Goal: Task Accomplishment & Management: Manage account settings

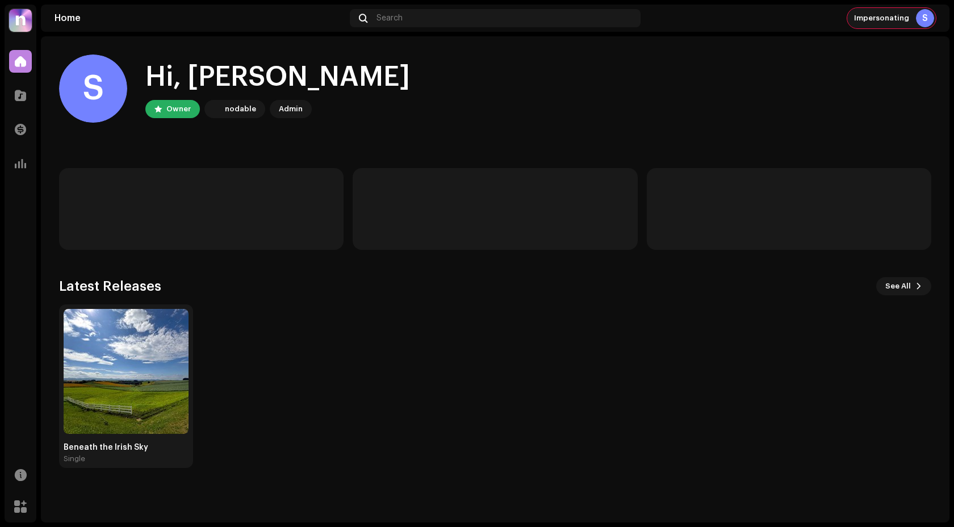
click at [923, 23] on div "S" at bounding box center [925, 18] width 18 height 18
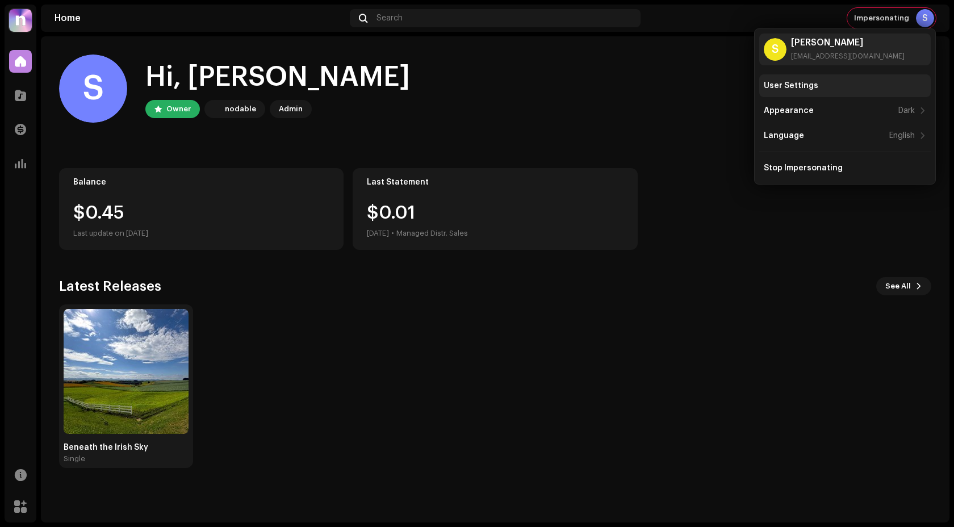
click at [804, 93] on div "User Settings" at bounding box center [845, 85] width 172 height 23
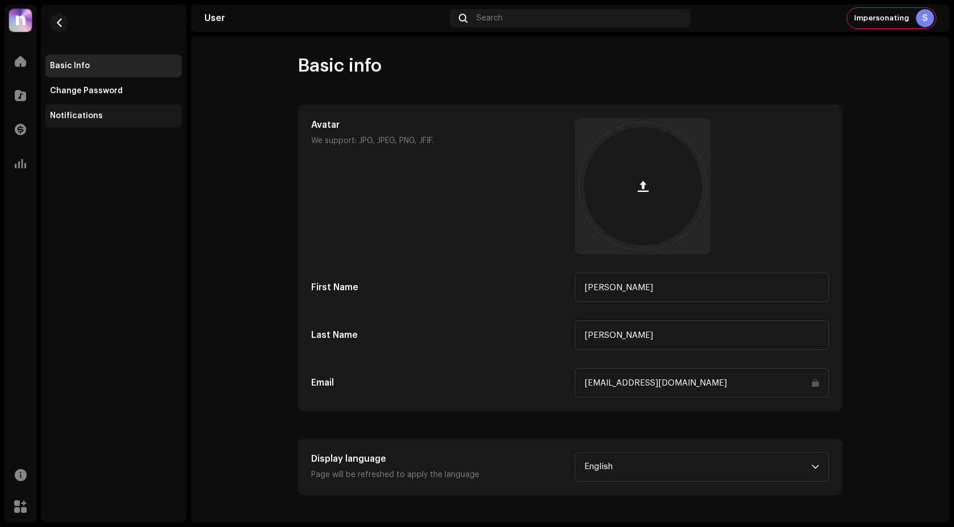
click at [87, 114] on div "Notifications" at bounding box center [76, 115] width 53 height 9
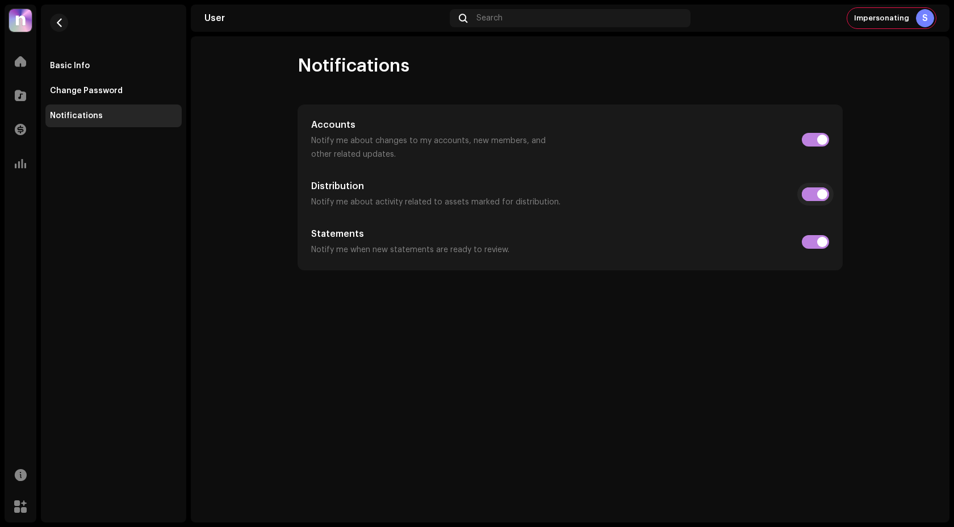
click at [821, 192] on input "checkbox" at bounding box center [815, 194] width 27 height 14
checkbox input "false"
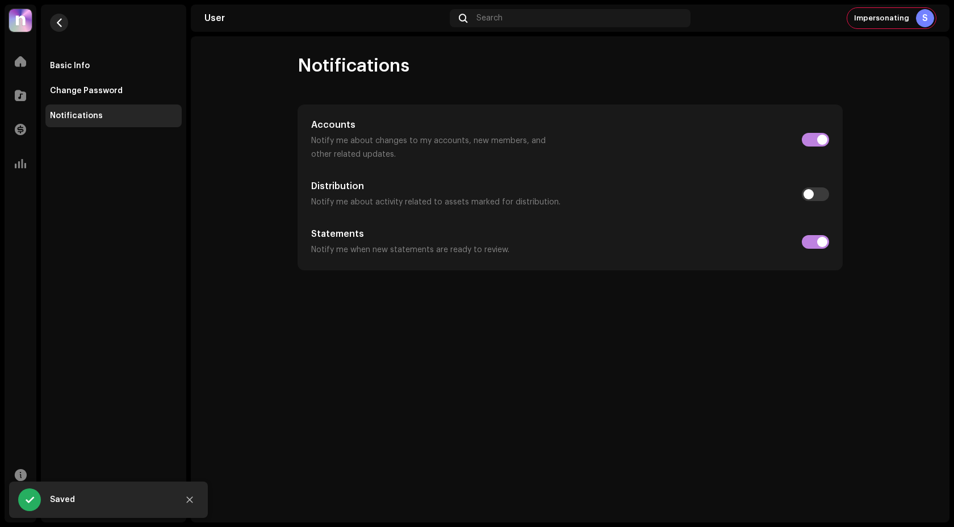
click at [55, 31] on button "button" at bounding box center [59, 23] width 18 height 18
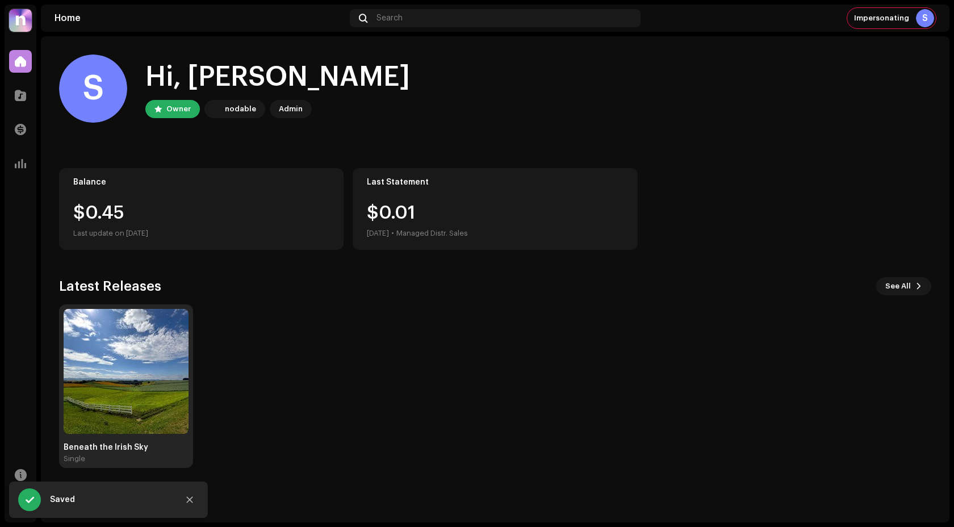
click at [125, 348] on img at bounding box center [126, 371] width 125 height 125
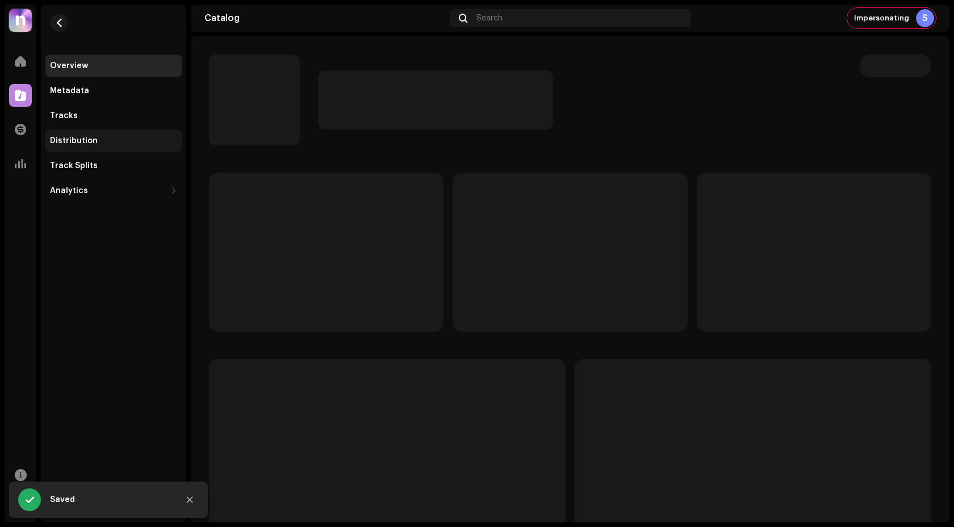
click at [124, 136] on div "Distribution" at bounding box center [113, 140] width 127 height 9
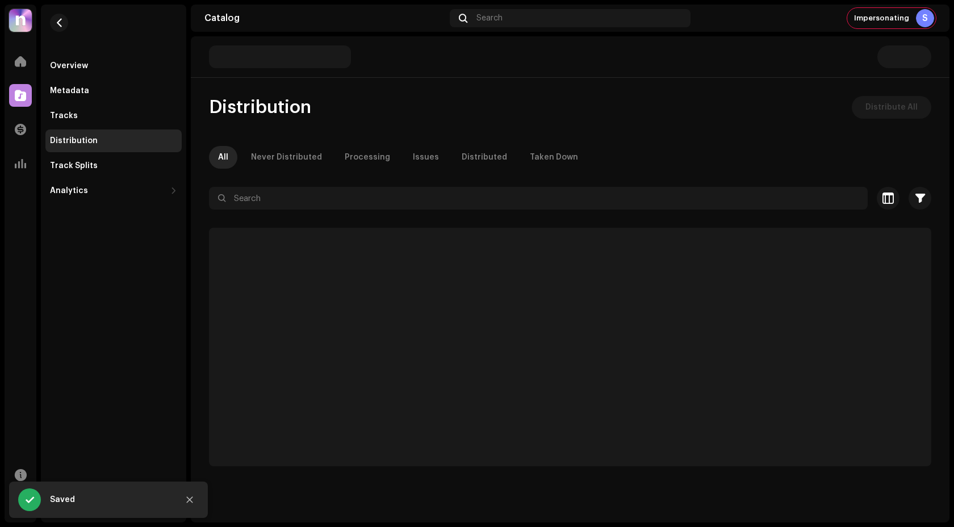
click at [888, 103] on span "Distribute All" at bounding box center [892, 107] width 52 height 23
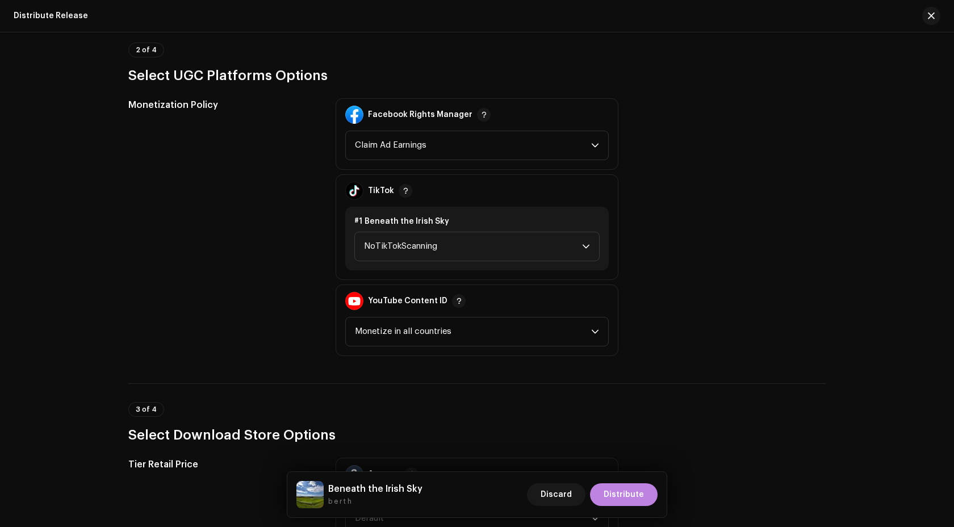
scroll to position [1314, 0]
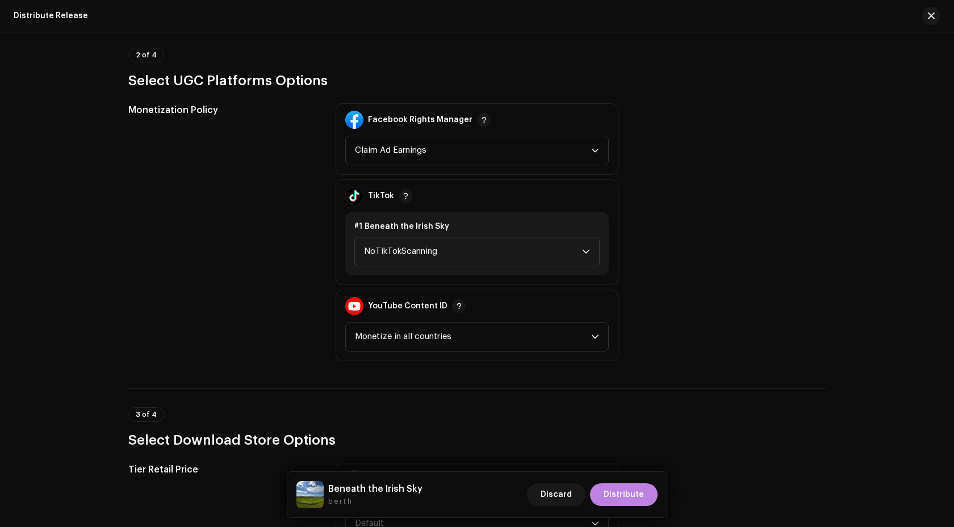
click at [507, 284] on div "TikTok #1 Beneath the Irish Sky NoTikTokScanning" at bounding box center [477, 233] width 283 height 106
click at [500, 243] on span "NoTikTokScanning" at bounding box center [473, 251] width 218 height 28
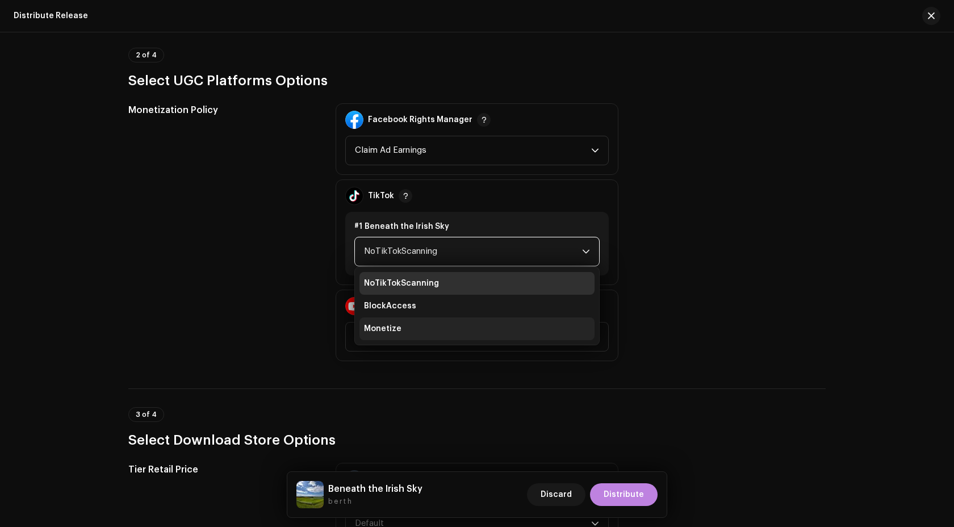
click at [494, 323] on li "Monetize" at bounding box center [477, 329] width 235 height 23
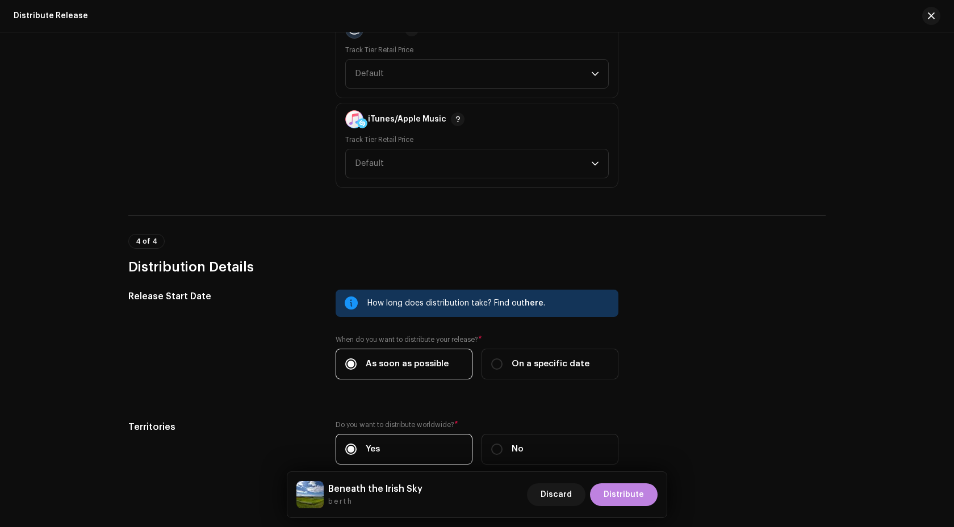
scroll to position [1825, 0]
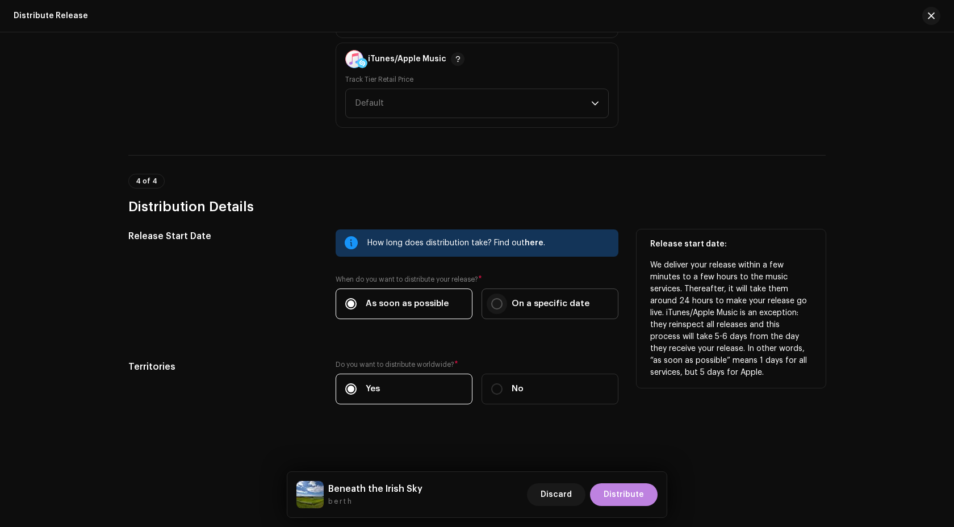
click at [496, 304] on input "On a specific date" at bounding box center [496, 303] width 11 height 11
radio input "true"
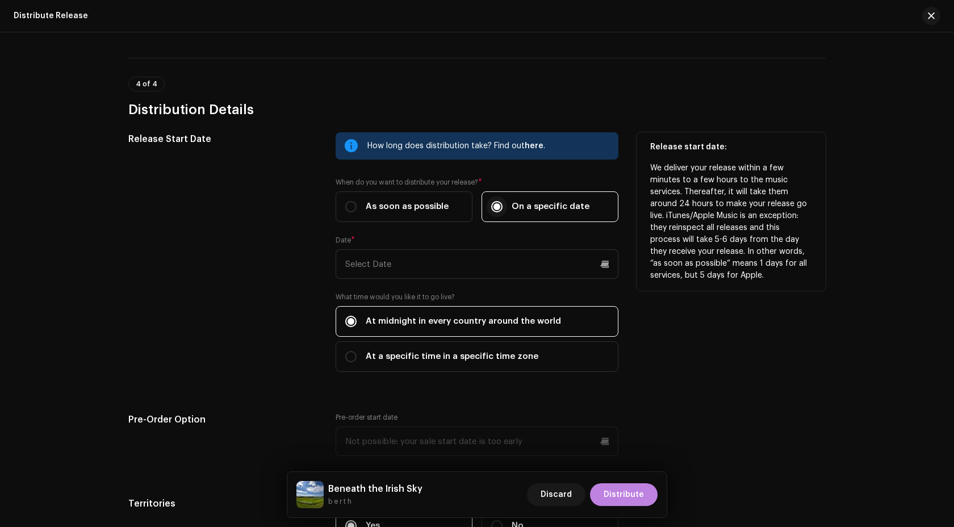
scroll to position [2011, 0]
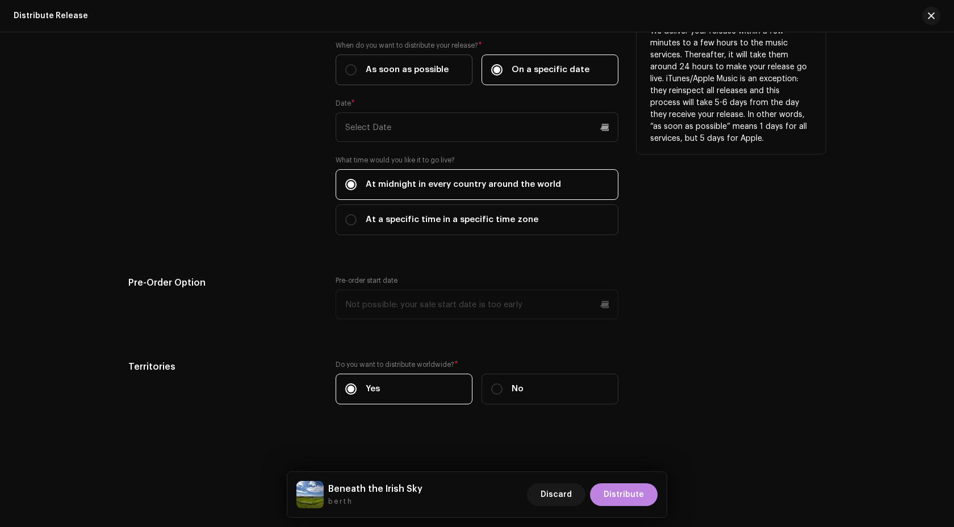
click at [407, 74] on span "As soon as possible" at bounding box center [407, 70] width 83 height 12
click at [357, 74] on input "As soon as possible" at bounding box center [350, 69] width 11 height 11
radio input "true"
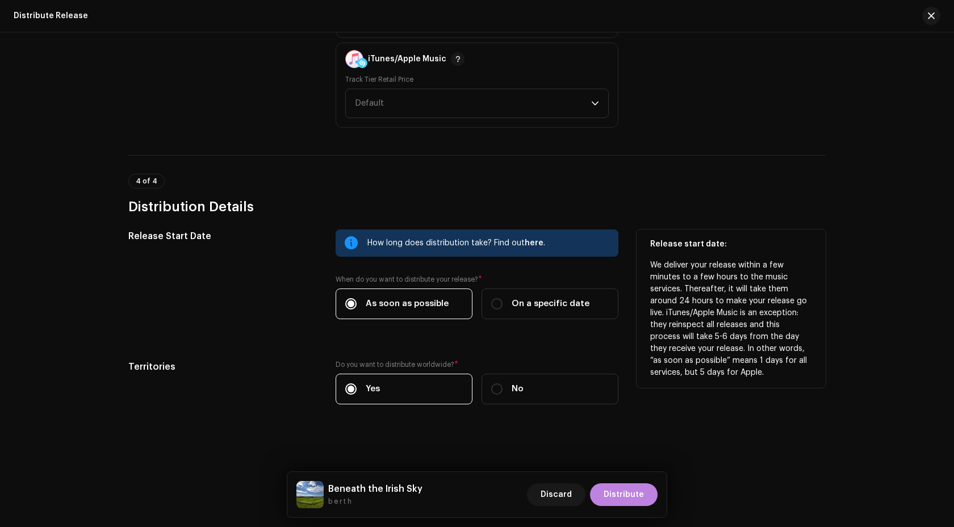
scroll to position [1825, 0]
click at [532, 302] on span "On a specific date" at bounding box center [551, 304] width 78 height 12
click at [503, 302] on input "On a specific date" at bounding box center [496, 303] width 11 height 11
radio input "true"
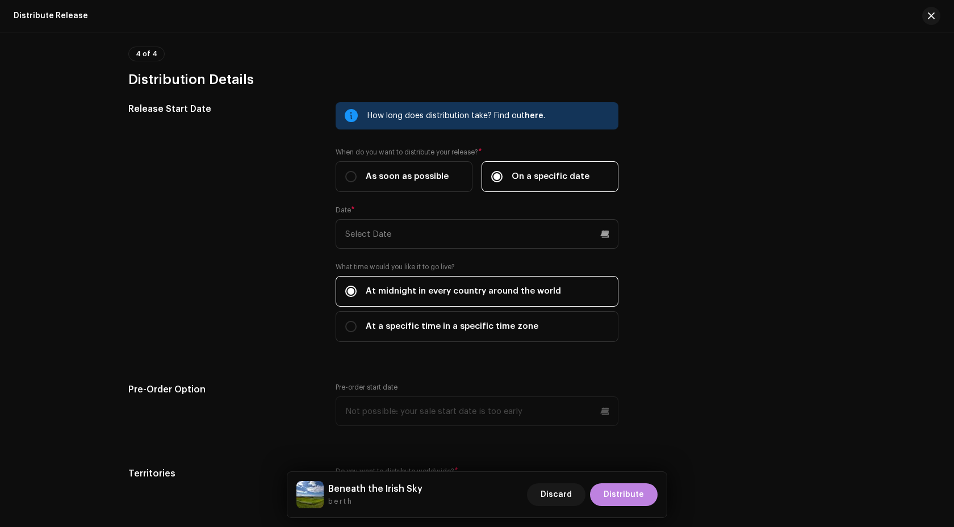
scroll to position [2042, 0]
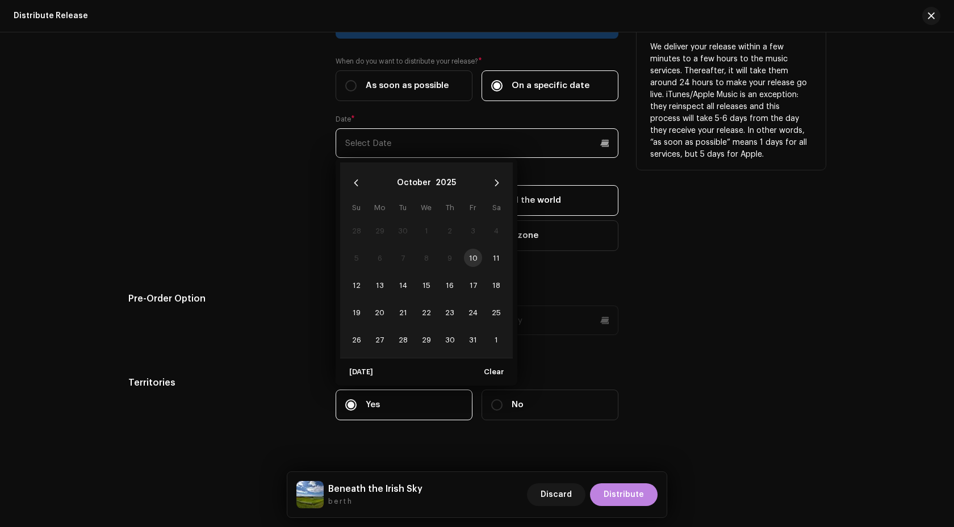
click at [417, 147] on input "text" at bounding box center [477, 143] width 283 height 30
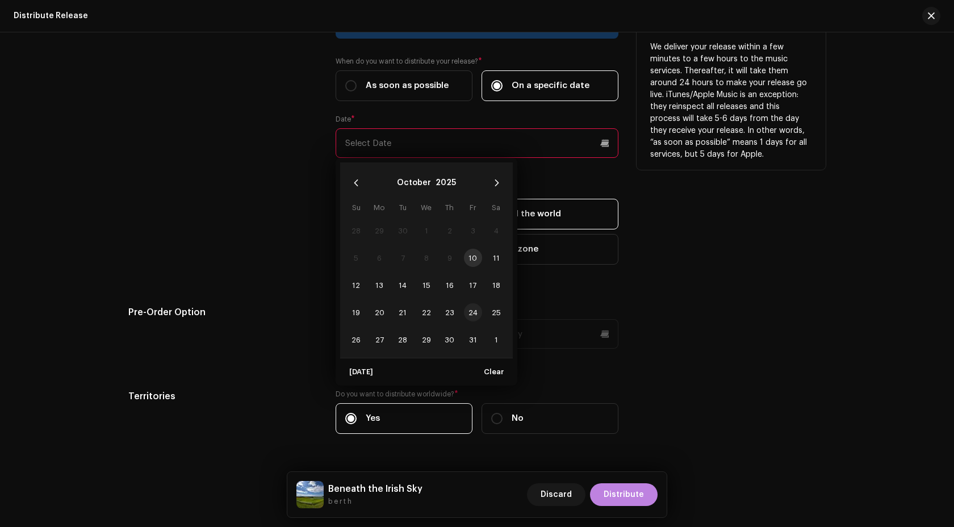
click at [473, 311] on span "24" at bounding box center [473, 312] width 18 height 18
type input "[DATE]"
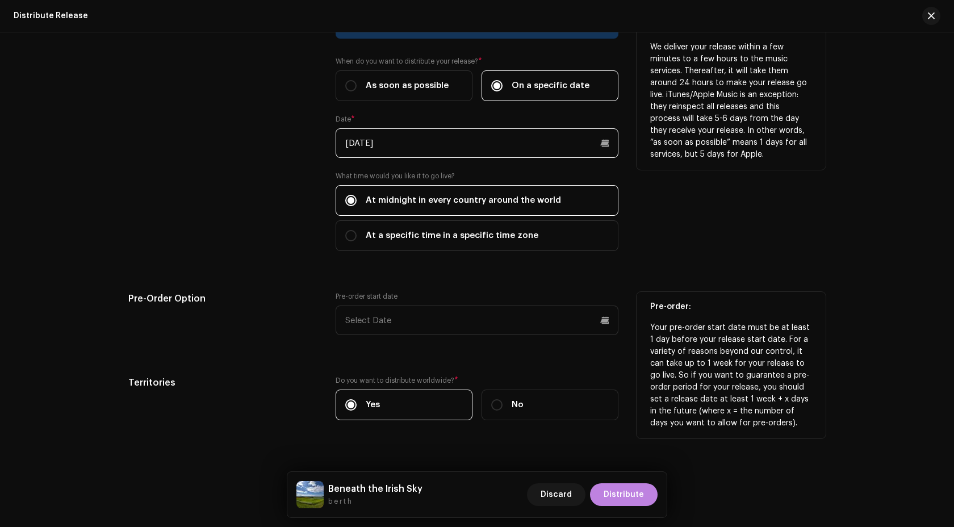
scroll to position [2060, 0]
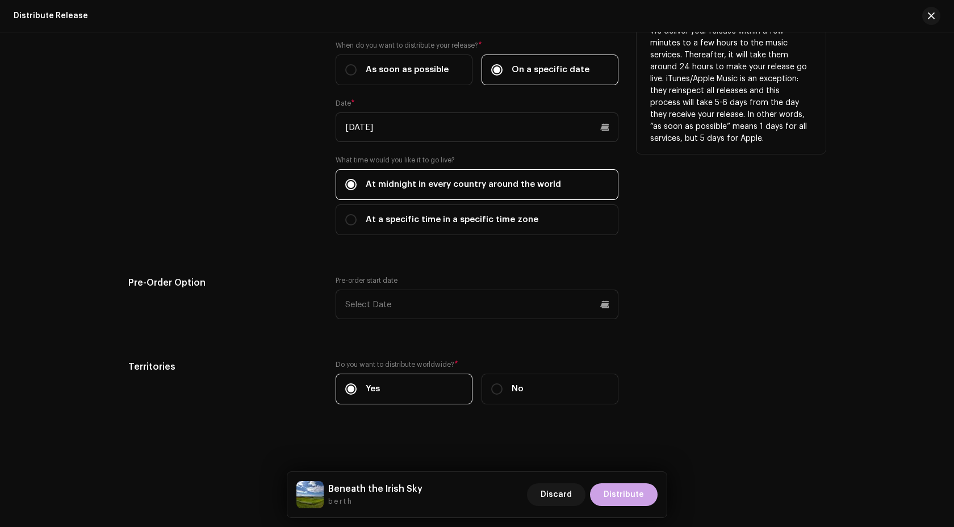
click at [648, 500] on button "Distribute" at bounding box center [624, 494] width 68 height 23
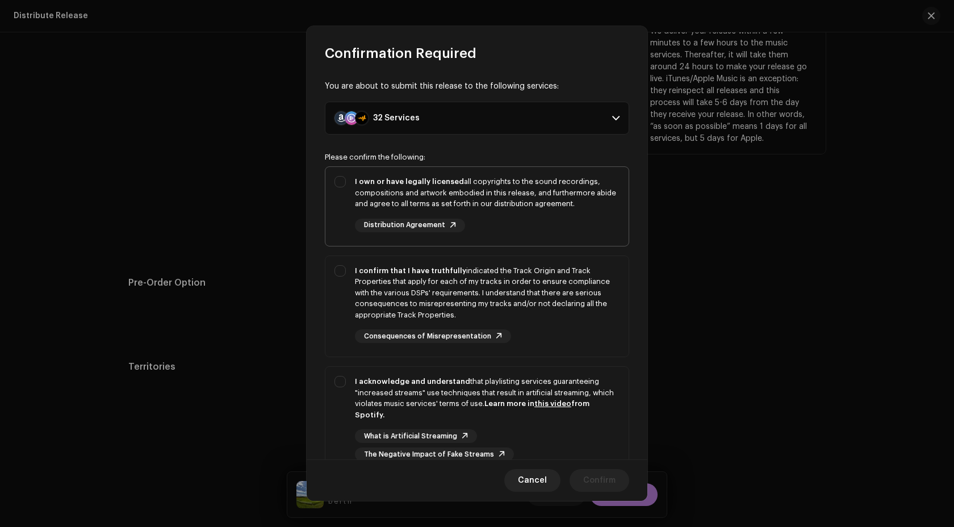
click at [573, 213] on div "I own or have legally licensed all copyrights to the sound recordings, composit…" at bounding box center [487, 204] width 265 height 56
checkbox input "true"
click at [573, 281] on div "I confirm that I have truthfully indicated the Track Origin and Track Propertie…" at bounding box center [487, 293] width 265 height 56
checkbox input "true"
click at [573, 374] on div "I acknowledge and understand that playlisting services guaranteeing "increased …" at bounding box center [476, 418] width 303 height 103
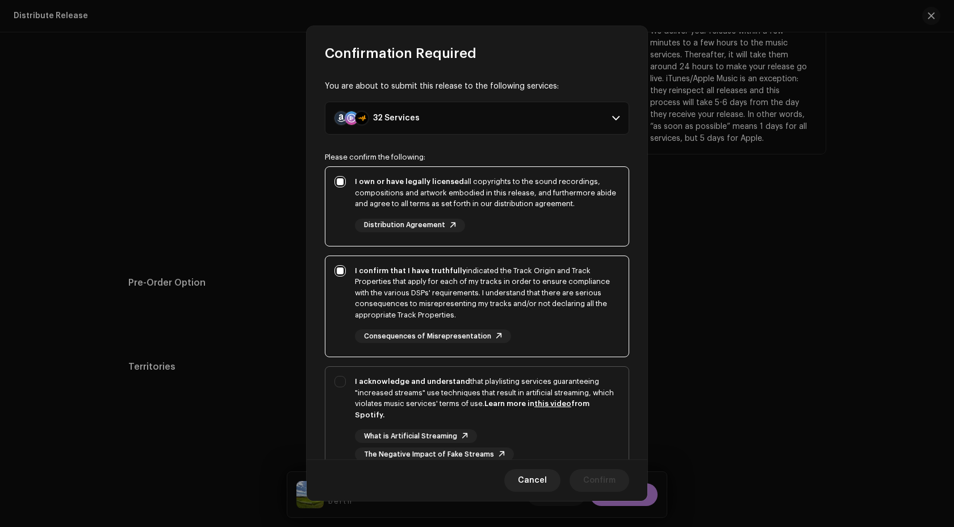
checkbox input "true"
click at [614, 475] on span "Confirm" at bounding box center [599, 480] width 32 height 23
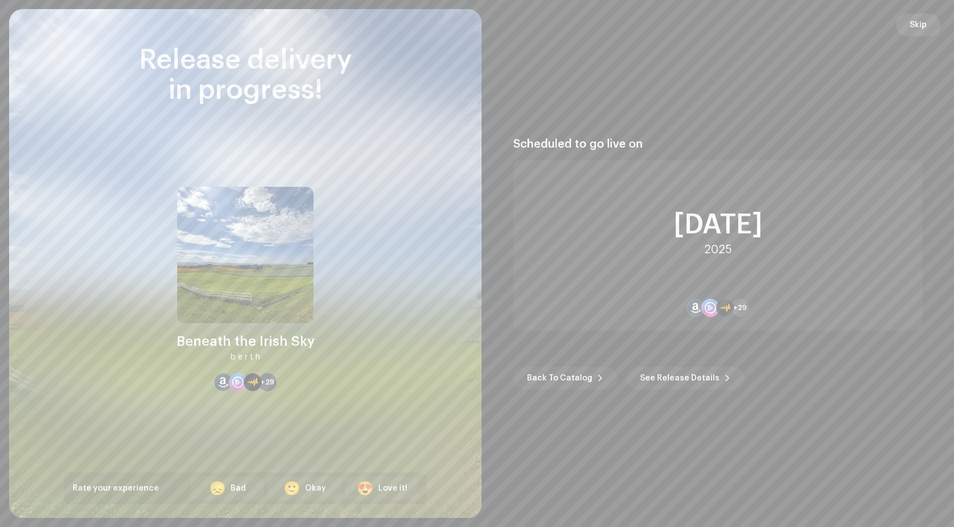
click at [921, 22] on span "Skip" at bounding box center [918, 25] width 17 height 23
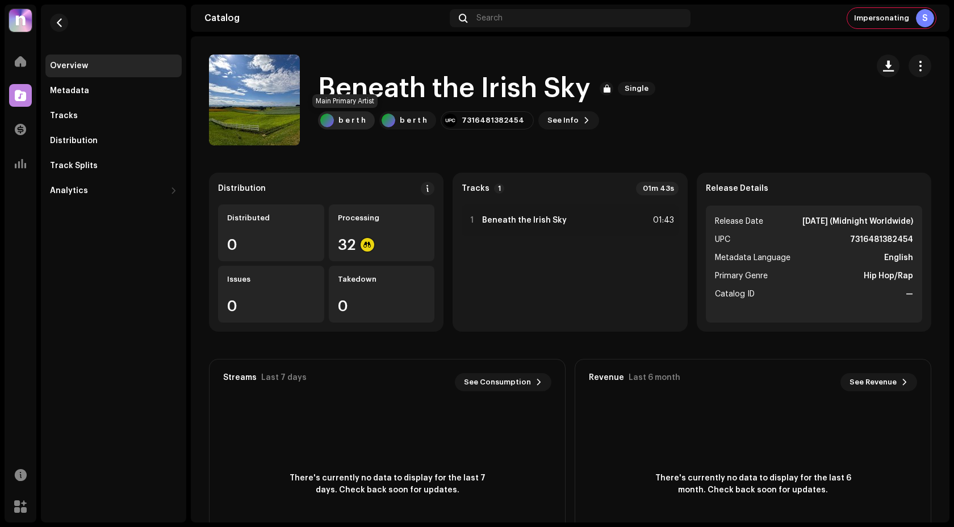
click at [353, 120] on div "b e r t h" at bounding box center [352, 120] width 27 height 9
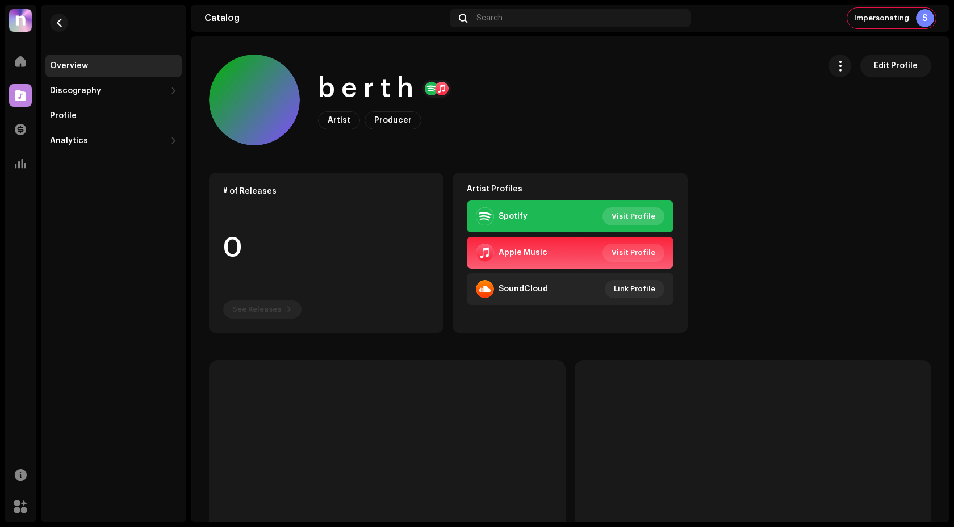
click at [624, 219] on span "Visit Profile" at bounding box center [634, 216] width 44 height 23
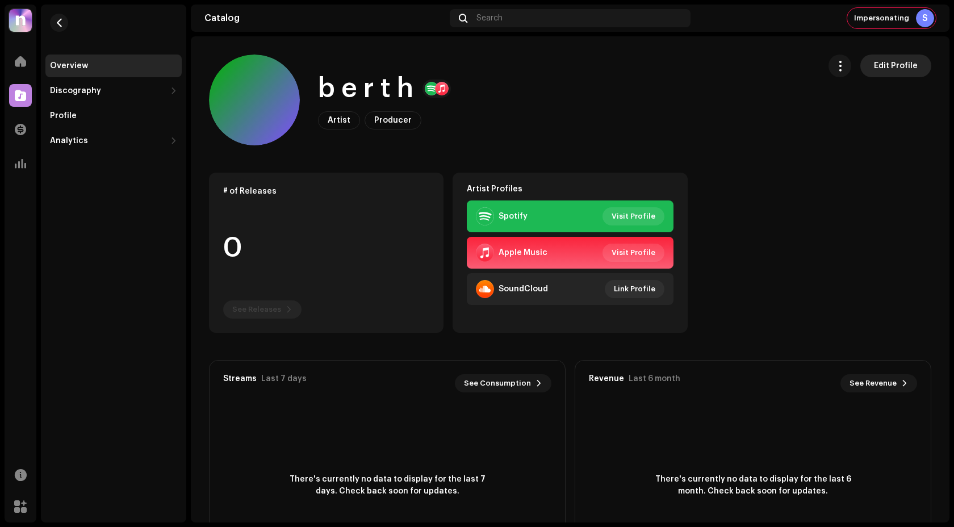
click at [888, 62] on span "Edit Profile" at bounding box center [896, 66] width 44 height 23
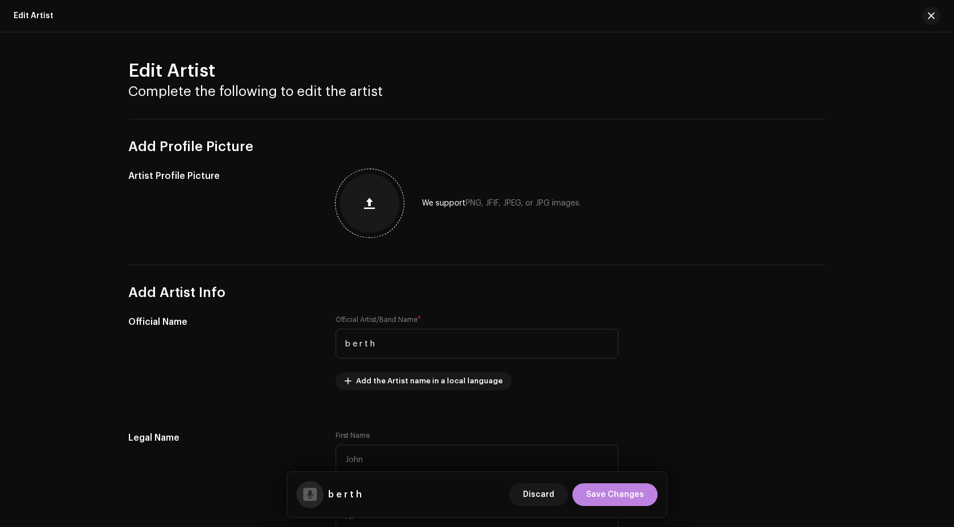
click at [382, 209] on div at bounding box center [369, 203] width 59 height 59
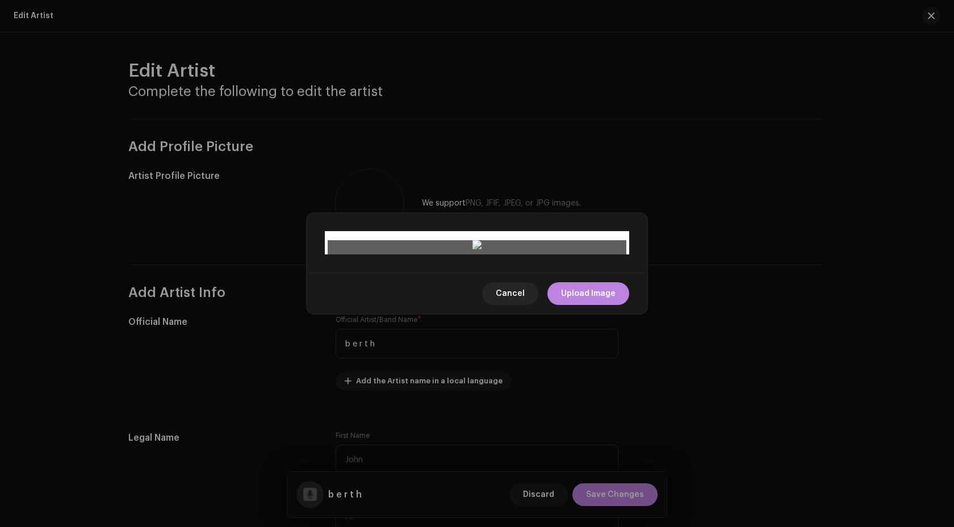
drag, startPoint x: 386, startPoint y: 152, endPoint x: 444, endPoint y: 212, distance: 83.2
click at [444, 292] on span at bounding box center [443, 299] width 14 height 14
drag, startPoint x: 571, startPoint y: 339, endPoint x: 519, endPoint y: 310, distance: 59.5
click at [519, 252] on div at bounding box center [477, 245] width 299 height 11
click at [607, 305] on span "Upload Image" at bounding box center [588, 293] width 55 height 23
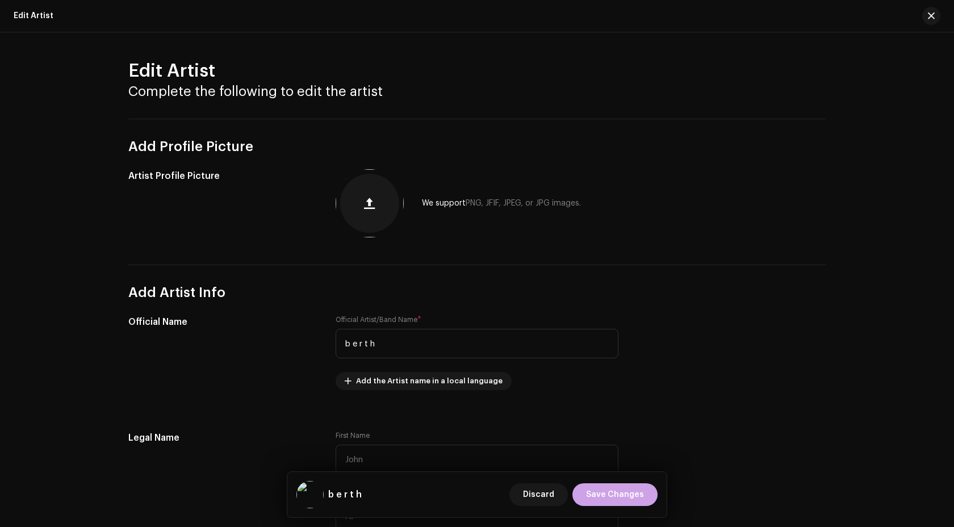
click at [622, 487] on span "Save Changes" at bounding box center [615, 494] width 58 height 23
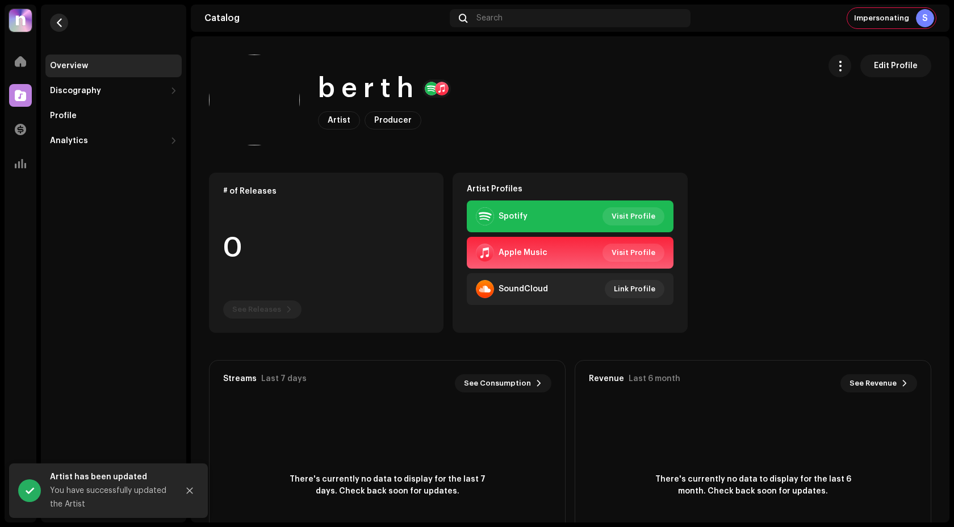
click at [65, 23] on button "button" at bounding box center [59, 23] width 18 height 18
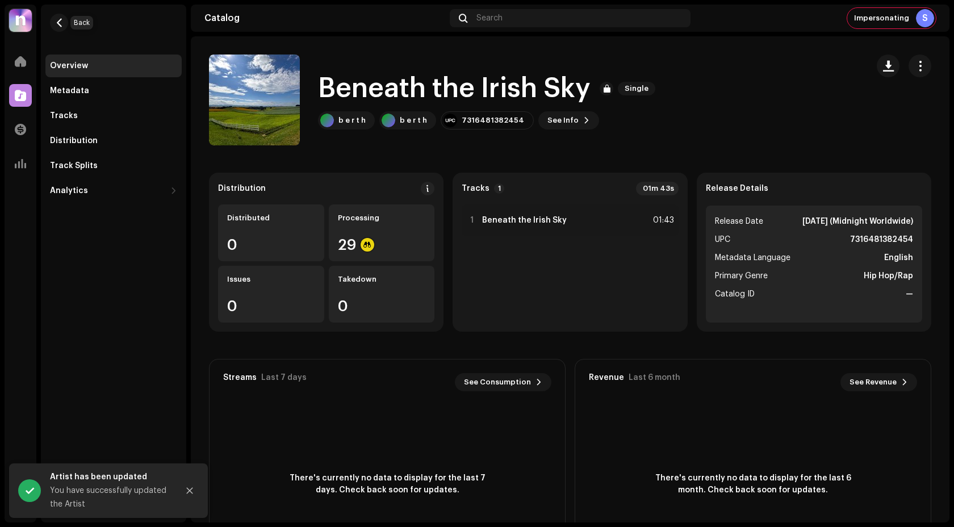
click at [65, 23] on button "button" at bounding box center [59, 23] width 18 height 18
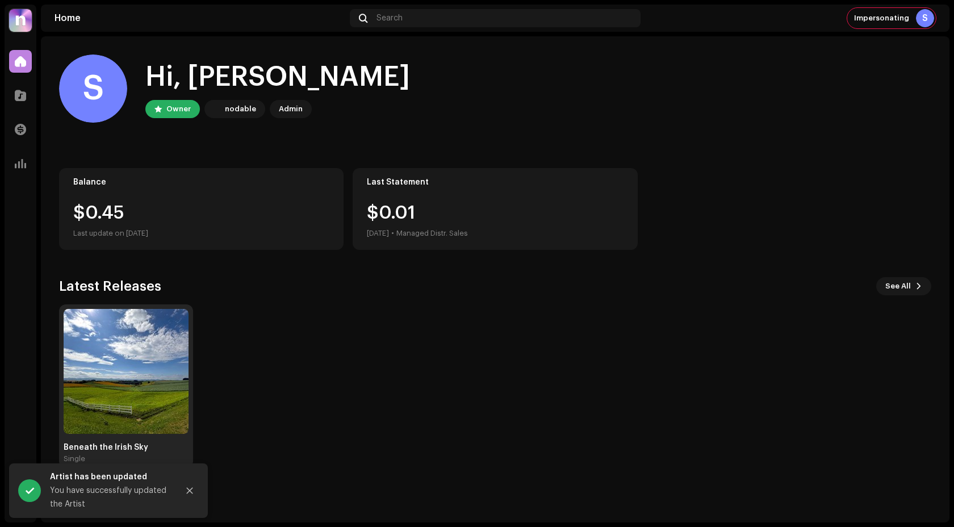
click at [140, 374] on img at bounding box center [126, 371] width 125 height 125
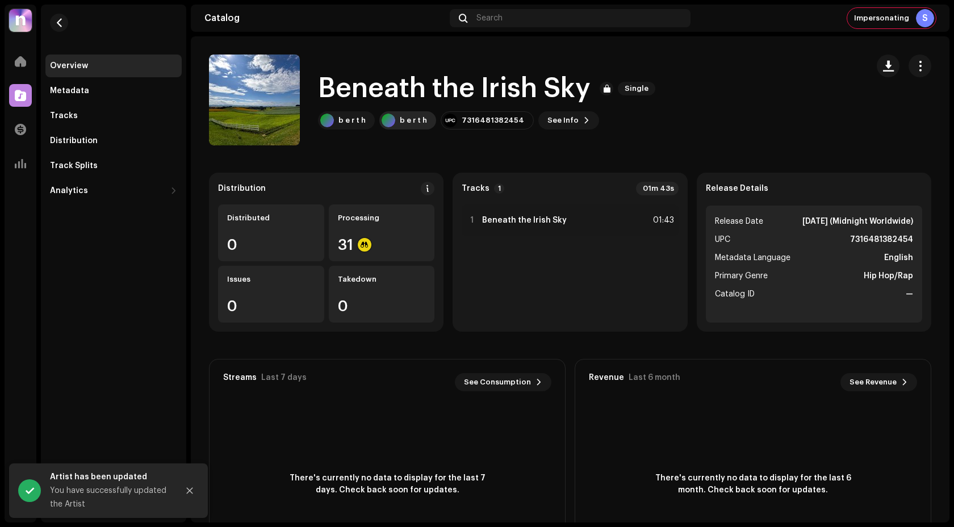
click at [404, 116] on div "b e r t h" at bounding box center [413, 120] width 27 height 9
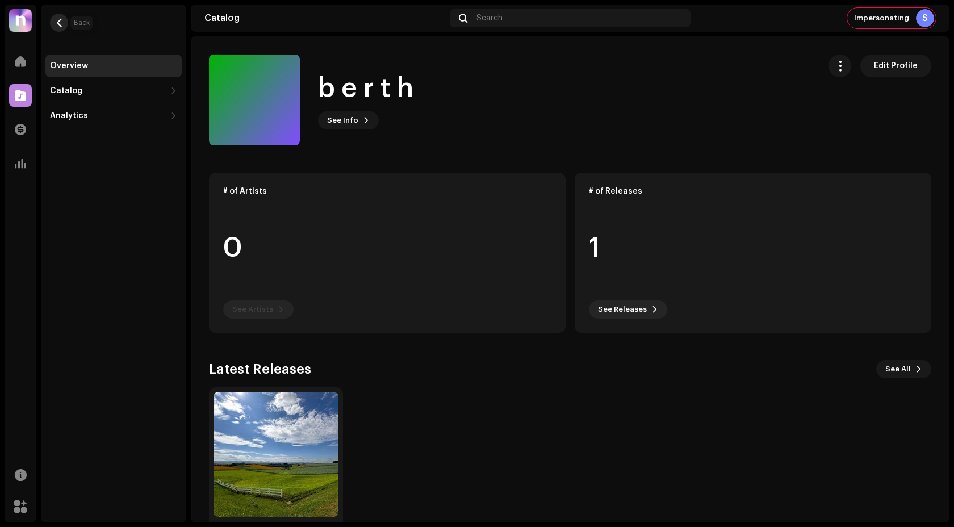
click at [62, 24] on span "button" at bounding box center [59, 22] width 9 height 9
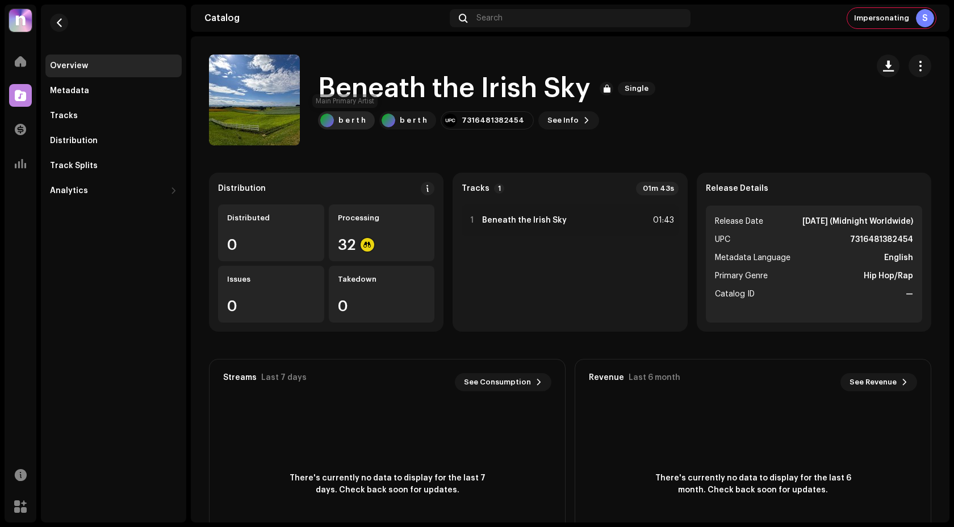
click at [344, 125] on div "b e r t h" at bounding box center [346, 120] width 57 height 18
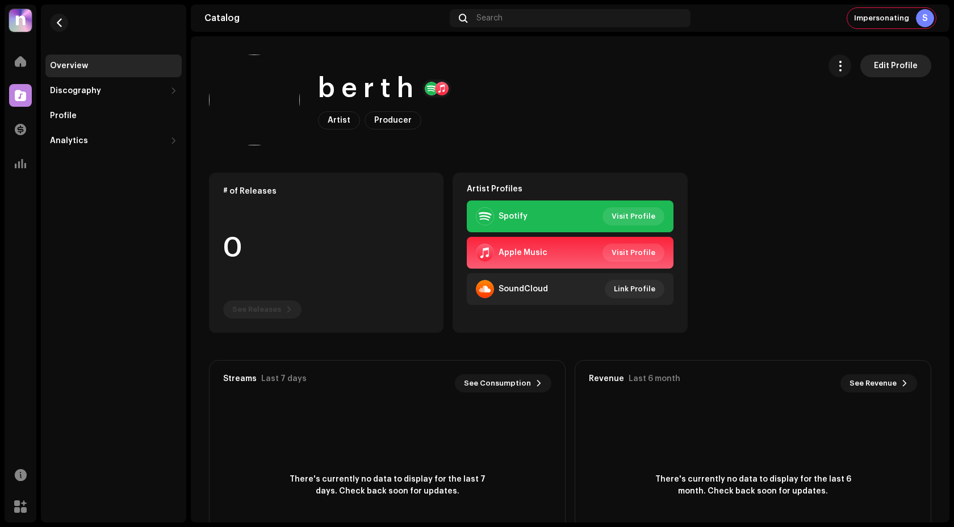
click at [899, 72] on span "Edit Profile" at bounding box center [896, 66] width 44 height 23
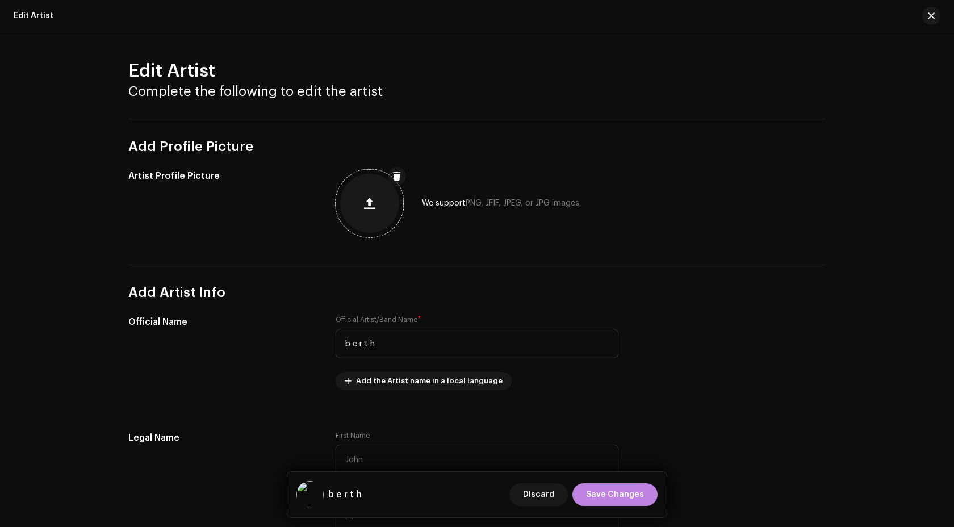
click at [393, 177] on span at bounding box center [397, 176] width 9 height 9
click at [613, 486] on span "Save Changes" at bounding box center [615, 494] width 58 height 23
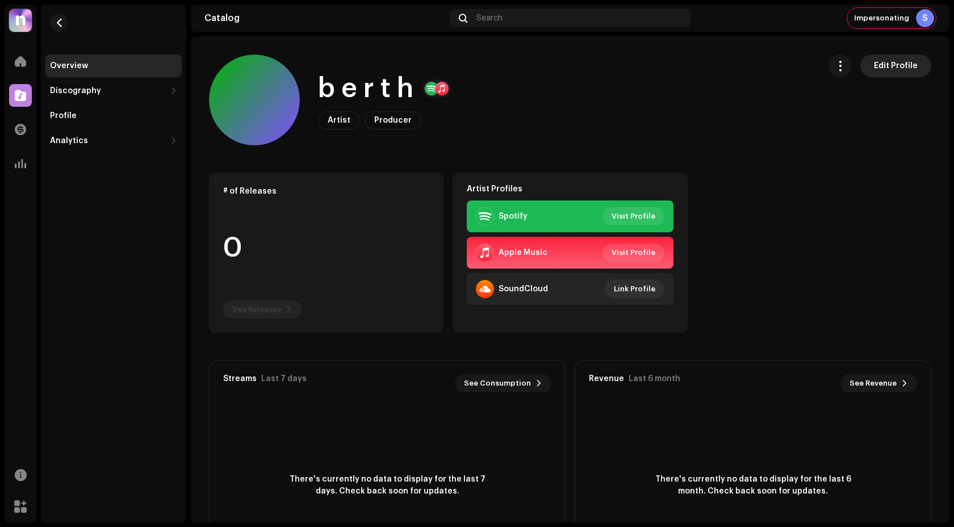
click at [896, 69] on span "Edit Profile" at bounding box center [896, 66] width 44 height 23
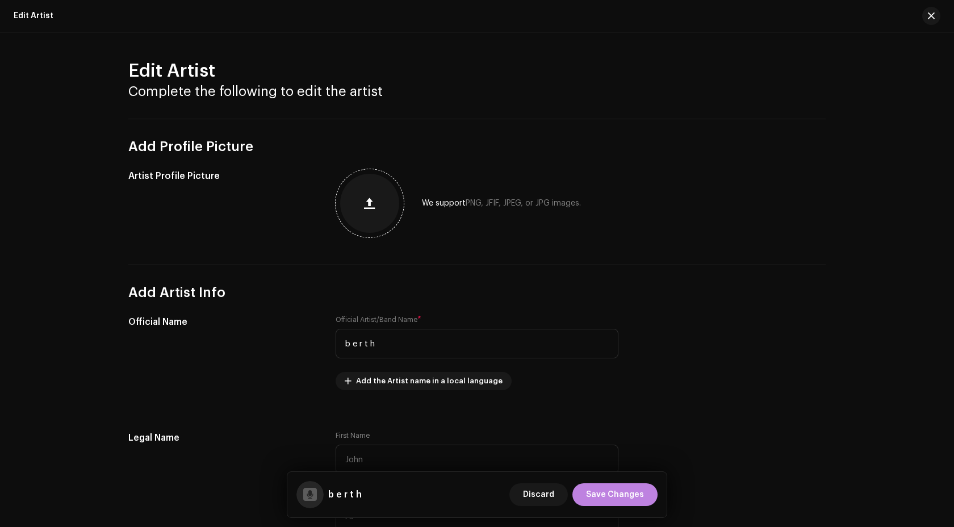
click at [373, 211] on button "button" at bounding box center [369, 203] width 27 height 27
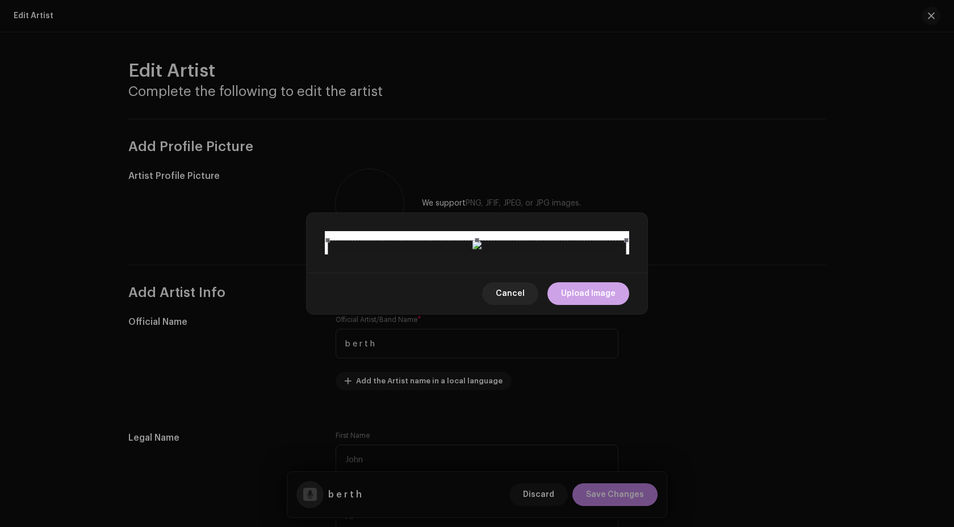
click at [583, 305] on span "Upload Image" at bounding box center [588, 293] width 55 height 23
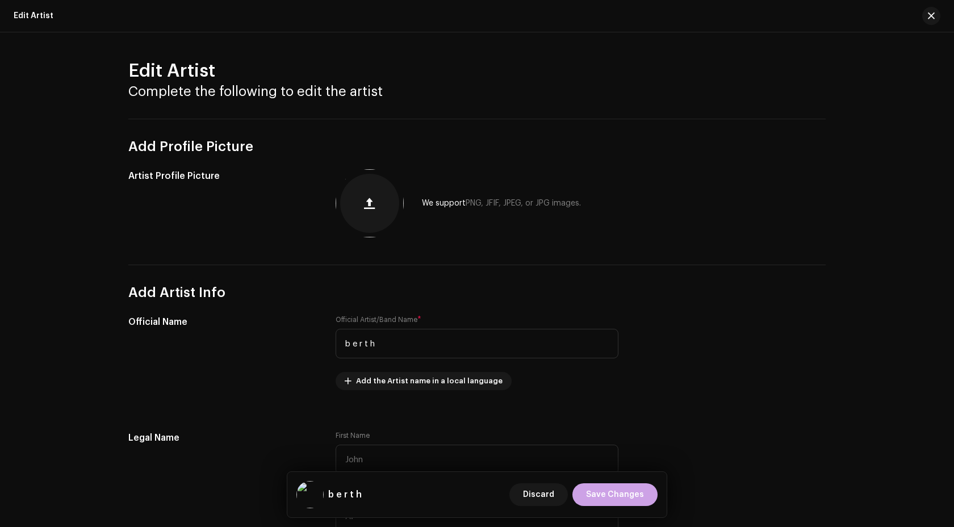
click at [615, 504] on span "Save Changes" at bounding box center [615, 494] width 58 height 23
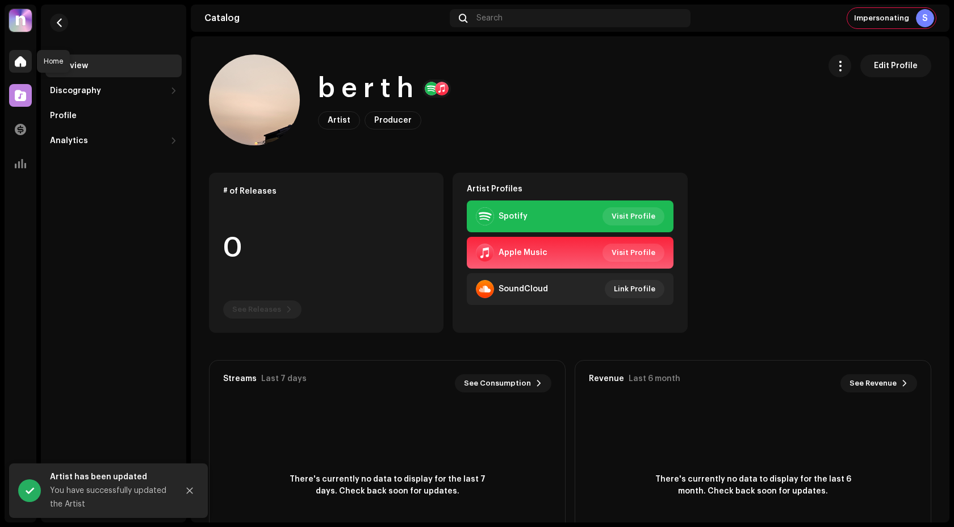
click at [19, 63] on span at bounding box center [20, 61] width 11 height 9
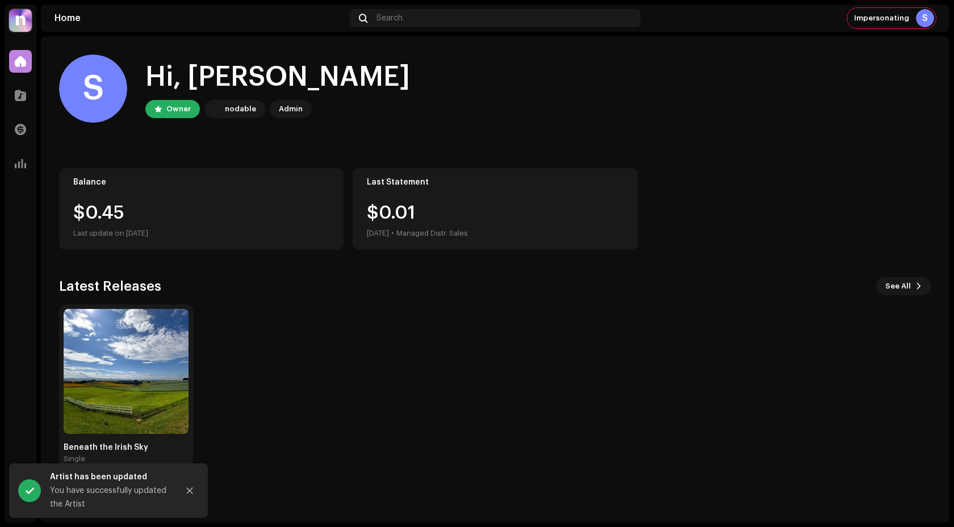
click at [18, 30] on img at bounding box center [20, 20] width 23 height 23
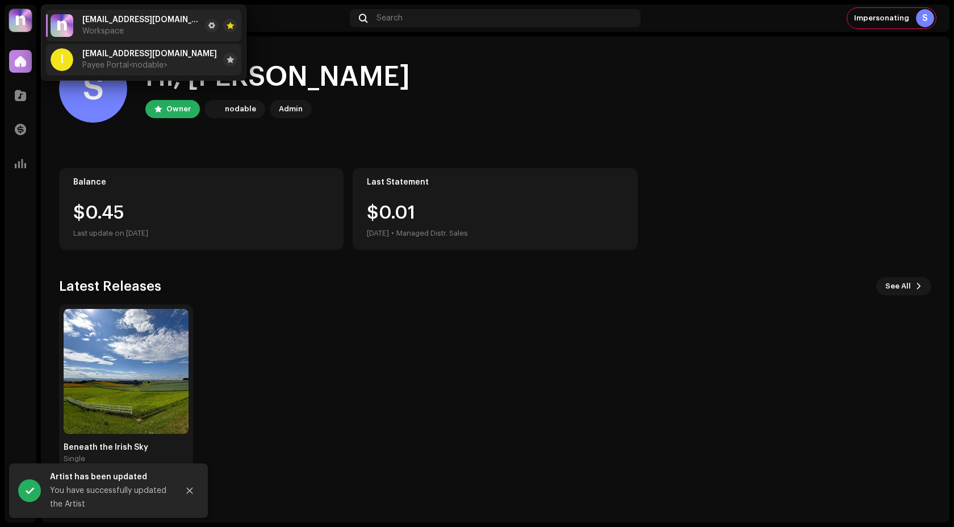
click at [116, 59] on div "[EMAIL_ADDRESS][DOMAIN_NAME] Payee Portal <nodable>" at bounding box center [149, 59] width 135 height 20
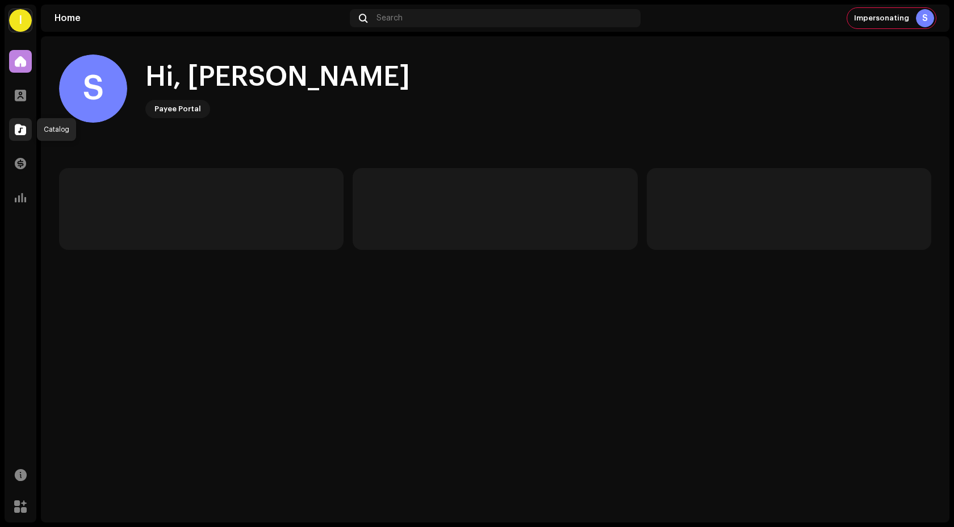
click at [19, 134] on span at bounding box center [20, 129] width 11 height 9
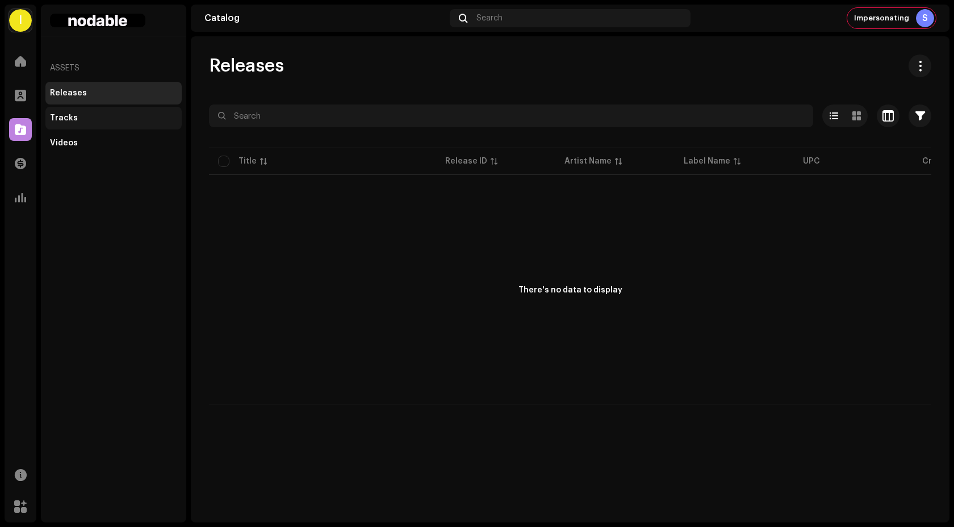
click at [68, 123] on div "Tracks" at bounding box center [113, 118] width 136 height 23
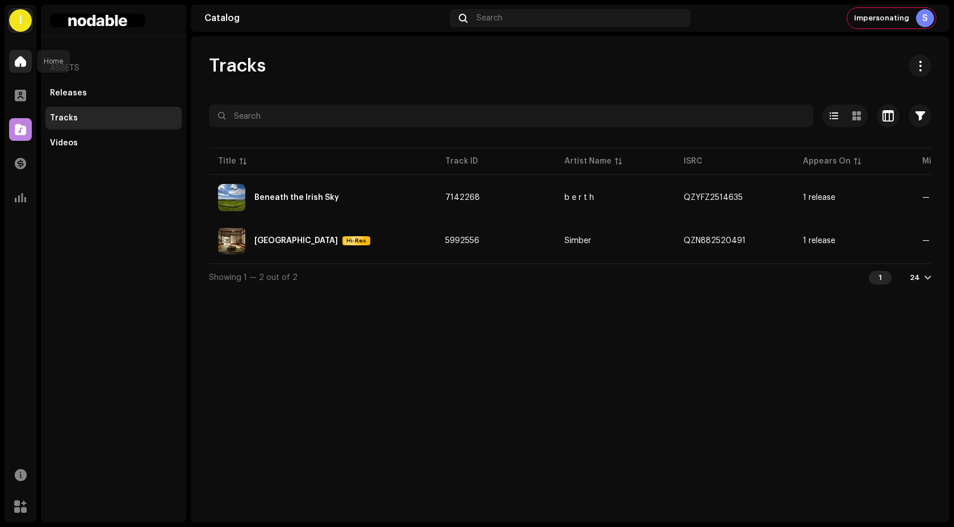
click at [23, 62] on span at bounding box center [20, 61] width 11 height 9
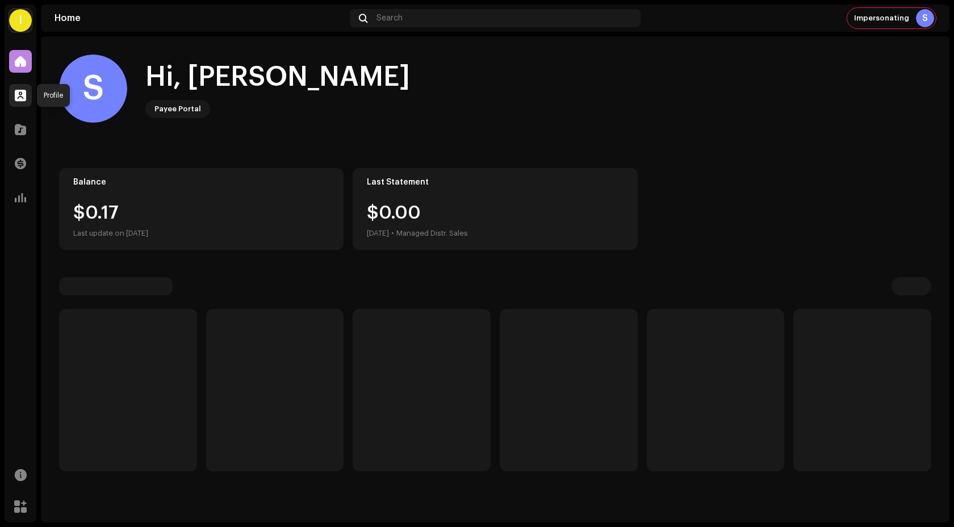
click at [20, 94] on span at bounding box center [20, 95] width 11 height 9
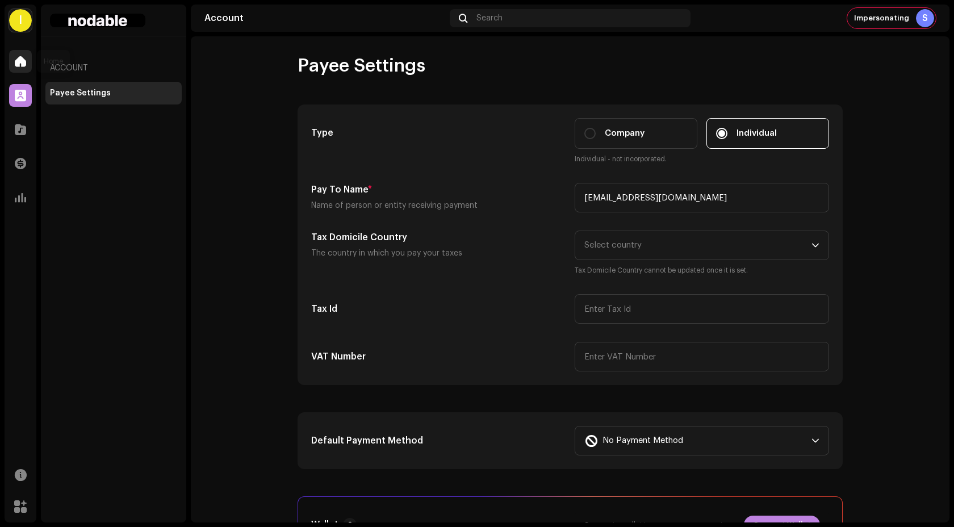
click at [18, 71] on div at bounding box center [20, 61] width 23 height 23
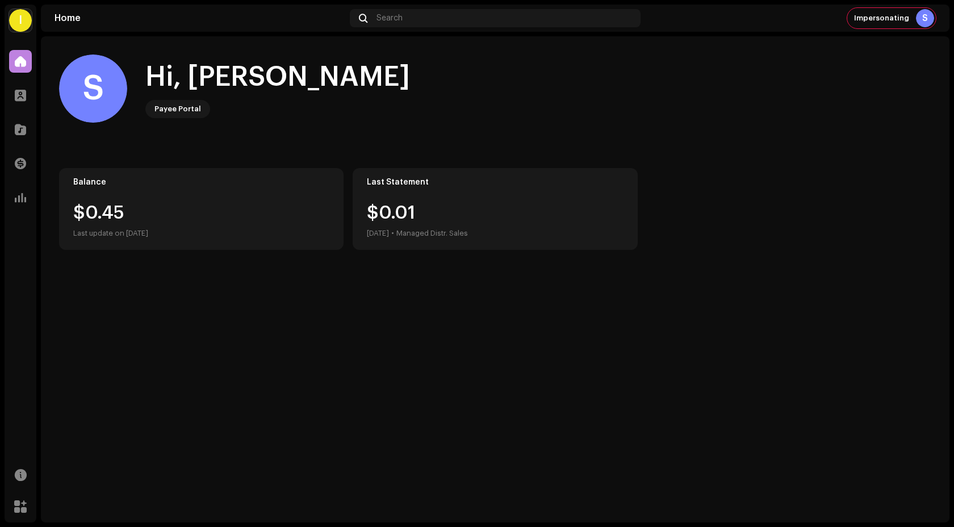
click at [19, 83] on div "Profile" at bounding box center [21, 96] width 32 height 32
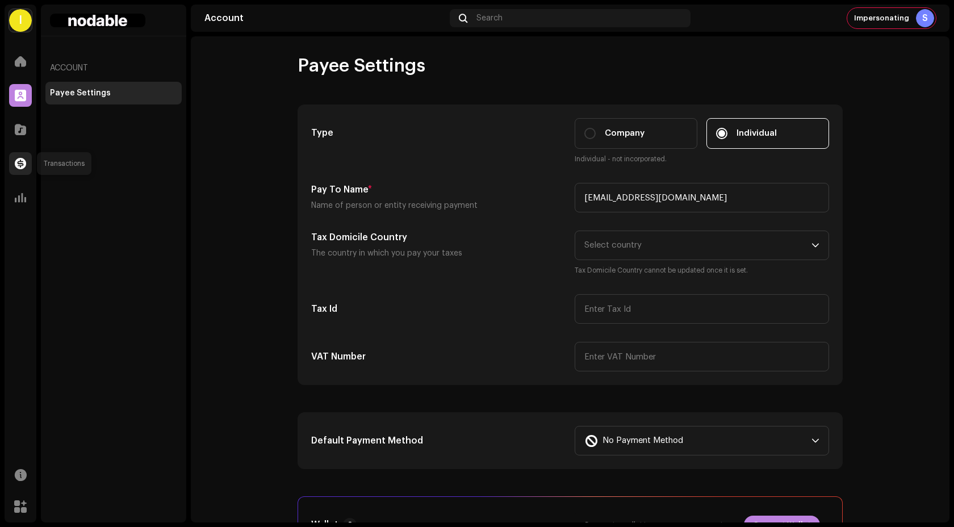
click at [24, 164] on span at bounding box center [20, 163] width 11 height 9
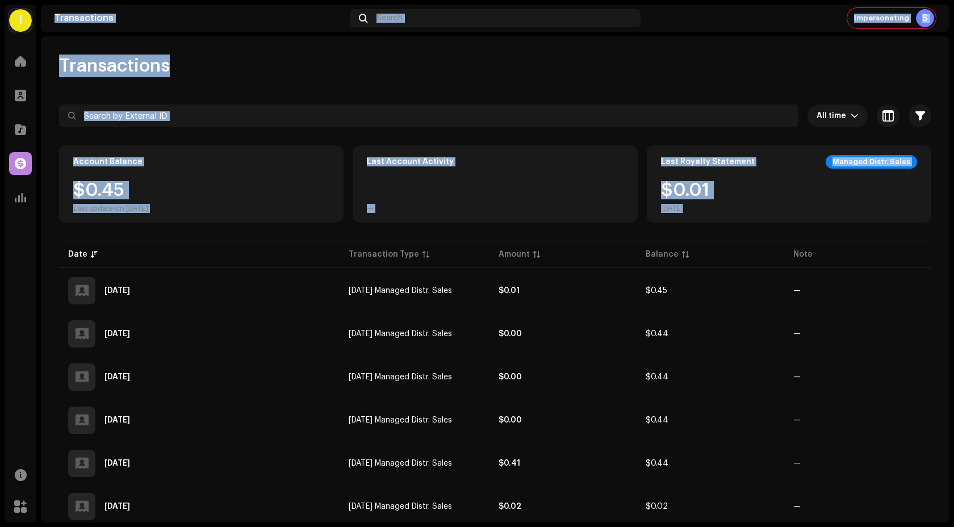
drag, startPoint x: 24, startPoint y: 205, endPoint x: 307, endPoint y: 238, distance: 284.8
click at [307, 238] on div "I iamsimber@gmail.com Home Profile Catalog Transactions Analytics Resources Mar…" at bounding box center [477, 263] width 954 height 527
click at [300, 238] on div "All time Selected 0 Select all Options Filters Types Statements Payments Fees R…" at bounding box center [495, 331] width 873 height 452
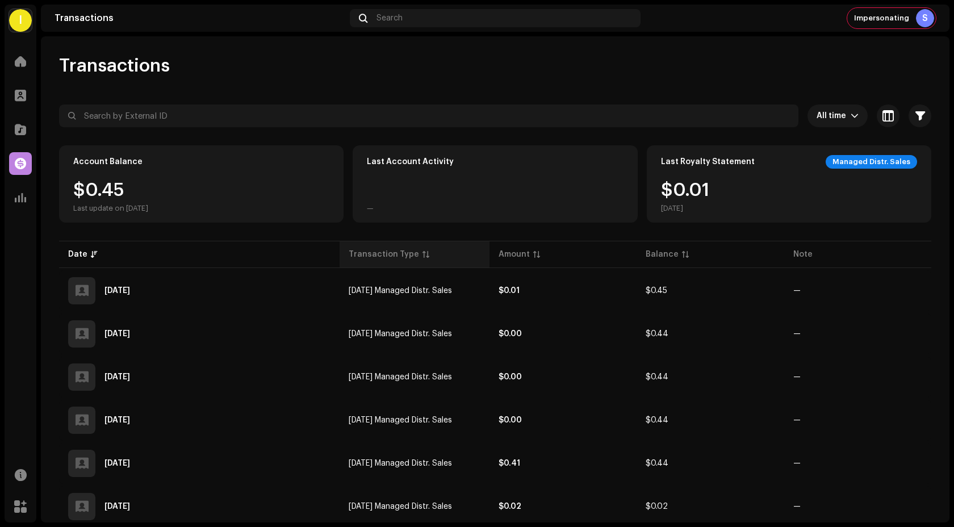
scroll to position [34, 0]
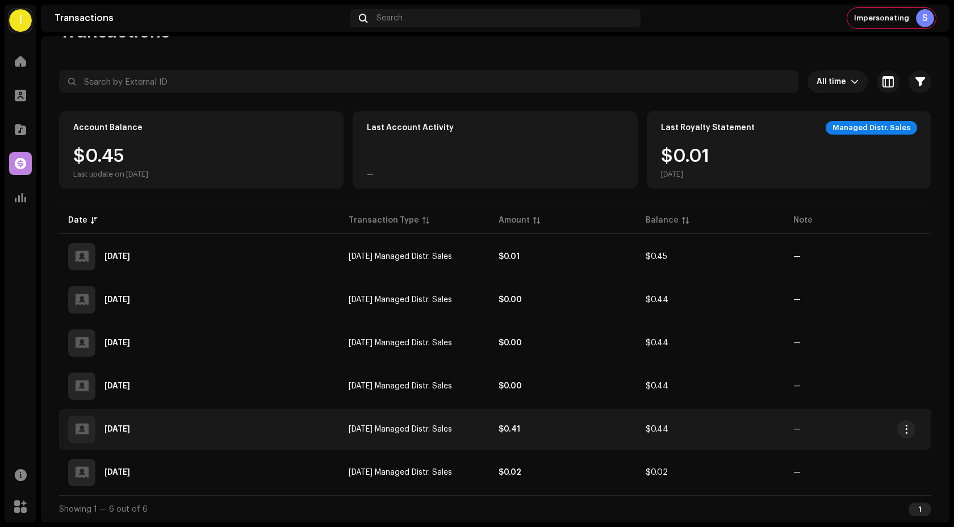
click at [298, 424] on div "Jun 6, 2025" at bounding box center [199, 429] width 262 height 27
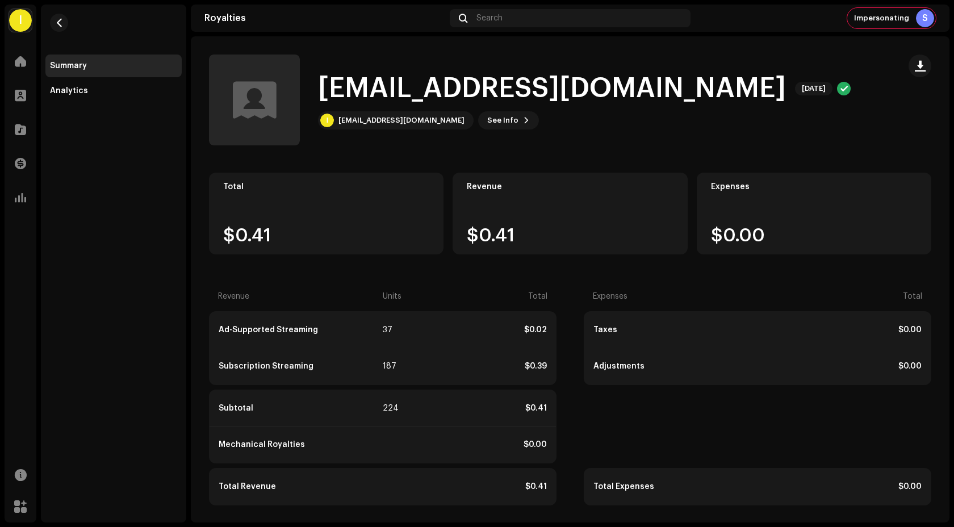
scroll to position [1, 0]
